Goal: Check status: Check status

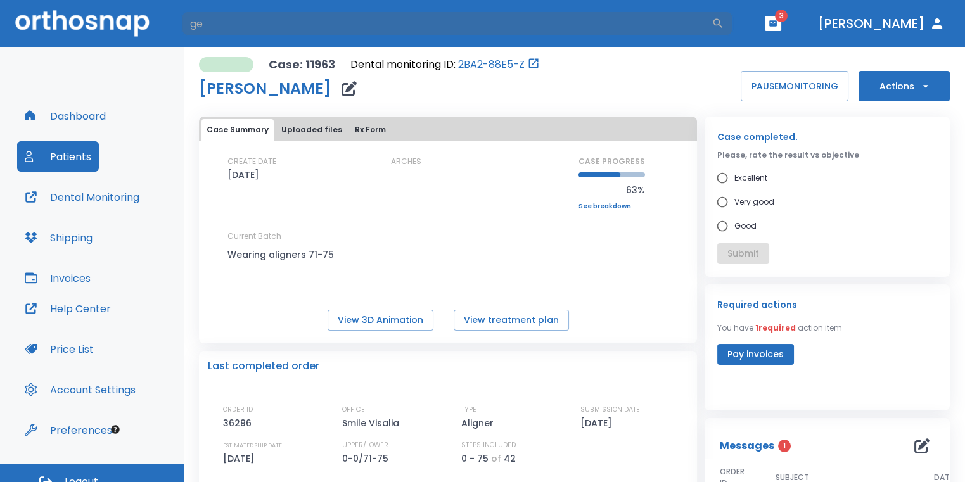
type input "g"
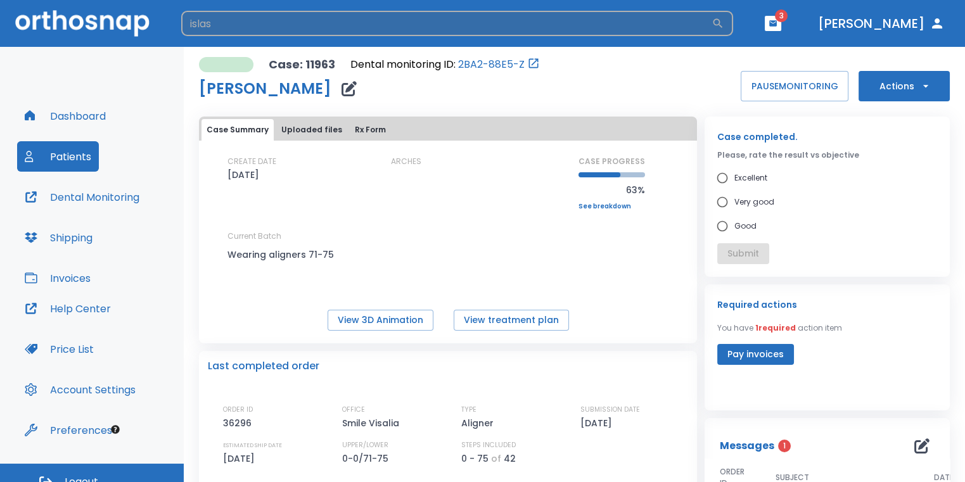
type input "islas"
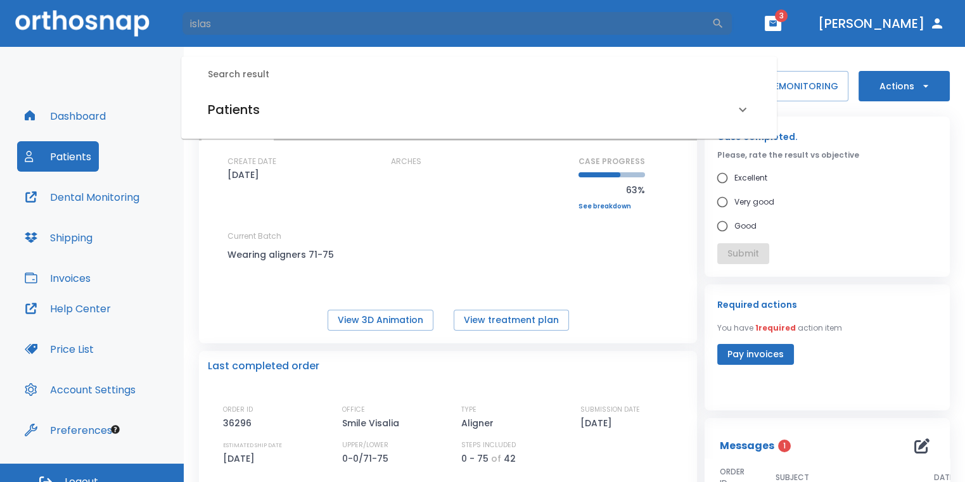
click at [549, 115] on div "Patients" at bounding box center [471, 109] width 527 height 20
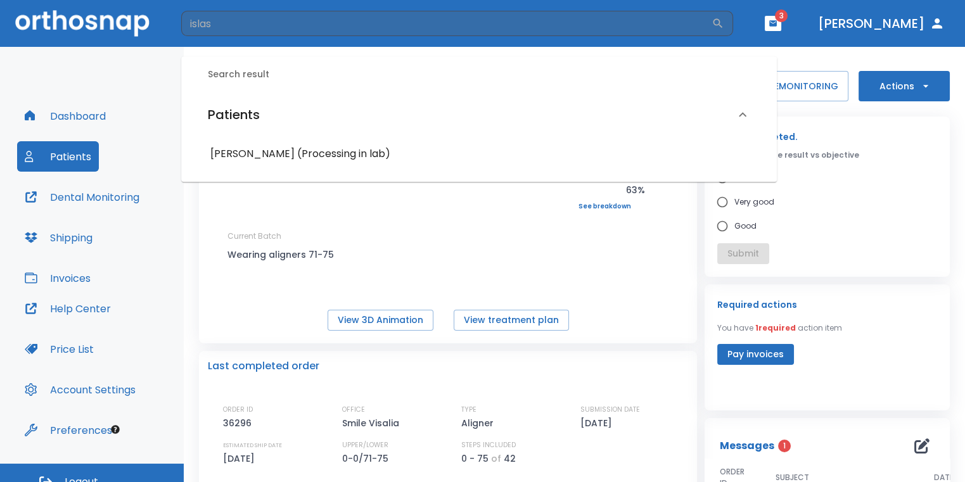
click at [344, 160] on h6 "[PERSON_NAME] (Processing in lab)" at bounding box center [478, 154] width 537 height 18
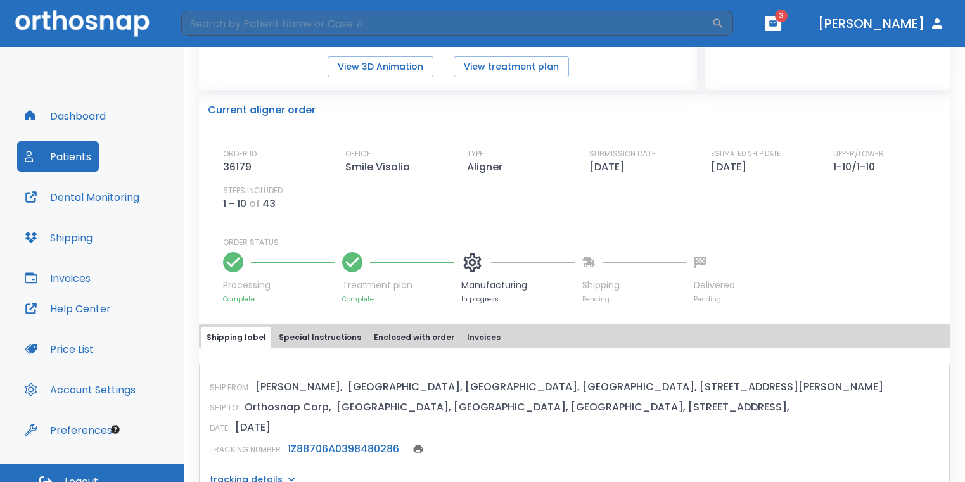
scroll to position [190, 0]
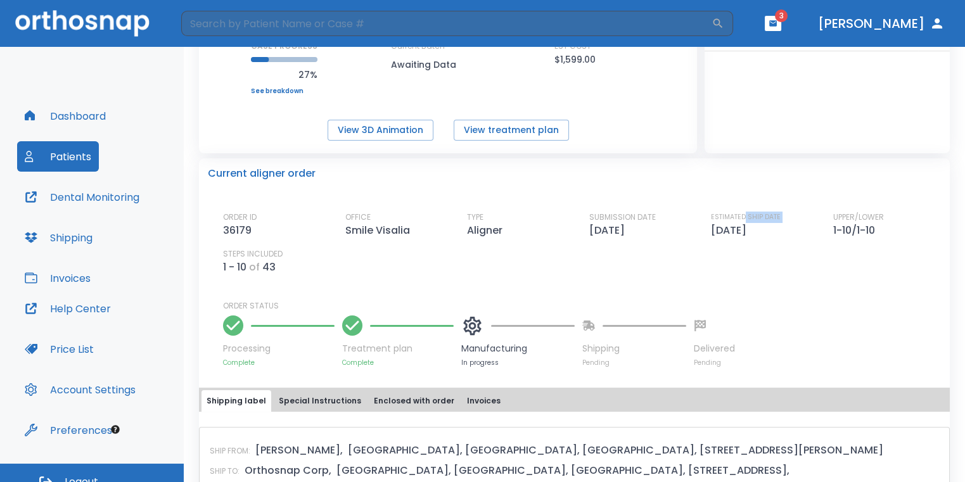
drag, startPoint x: 700, startPoint y: 228, endPoint x: 738, endPoint y: 221, distance: 38.8
click at [738, 221] on div "ORDER ID 36179 OFFICE Smile Visalia TYPE Aligner SUBMISSION DATE [DATE] ESTIMAT…" at bounding box center [582, 243] width 718 height 63
drag, startPoint x: 738, startPoint y: 221, endPoint x: 721, endPoint y: 246, distance: 30.6
click at [721, 246] on div "ORDER ID 36179 OFFICE Smile Visalia TYPE Aligner SUBMISSION DATE [DATE] ESTIMAT…" at bounding box center [582, 243] width 718 height 63
drag, startPoint x: 702, startPoint y: 235, endPoint x: 750, endPoint y: 226, distance: 48.3
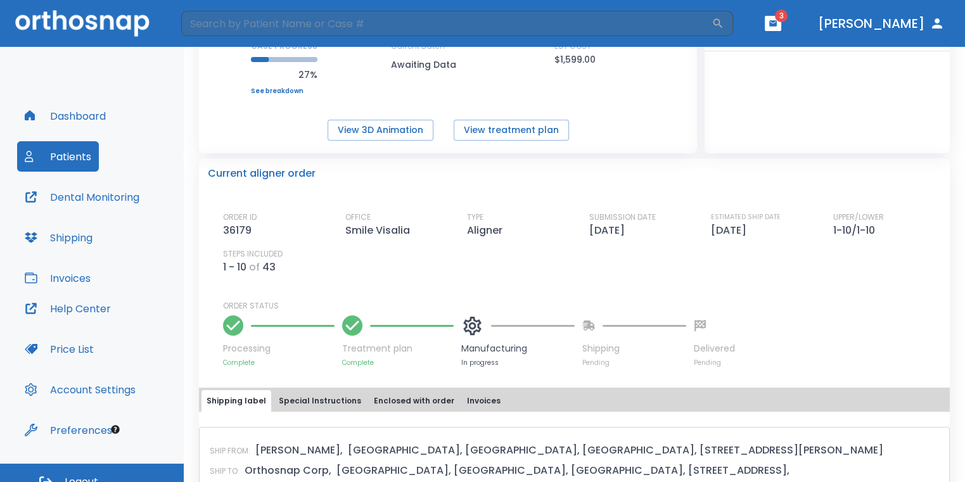
click at [750, 226] on div "ORDER ID 36179 OFFICE Smile Visalia TYPE Aligner SUBMISSION DATE [DATE] ESTIMAT…" at bounding box center [582, 243] width 718 height 63
click at [864, 316] on div "Processing Complete Treatment plan Complete Manufacturing In progress Shipping …" at bounding box center [582, 340] width 718 height 56
